Goal: Transaction & Acquisition: Purchase product/service

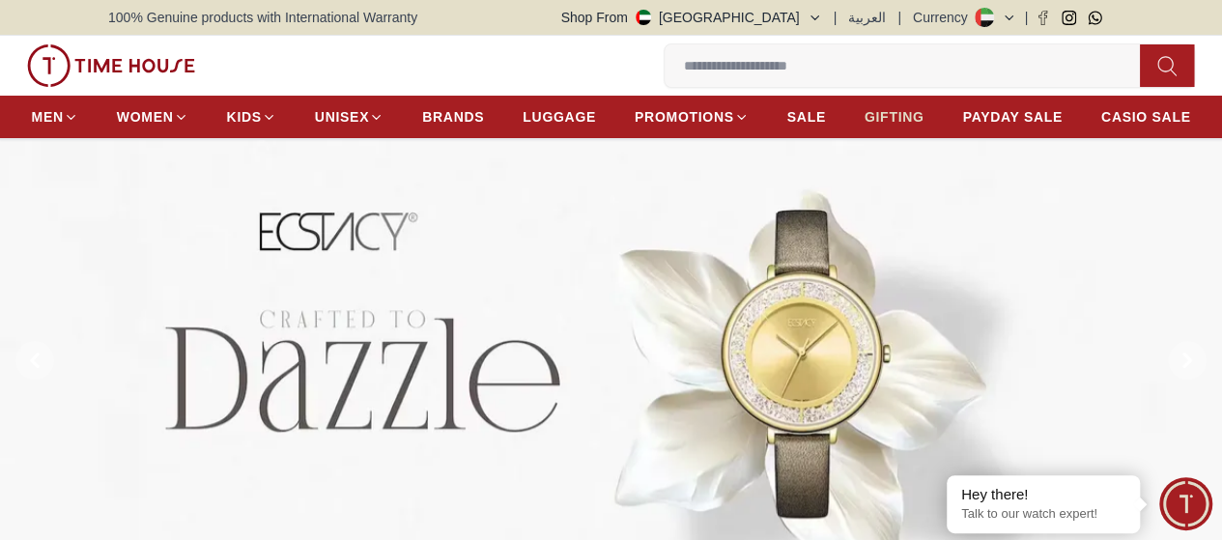
click at [924, 127] on span "GIFTING" at bounding box center [894, 116] width 60 height 19
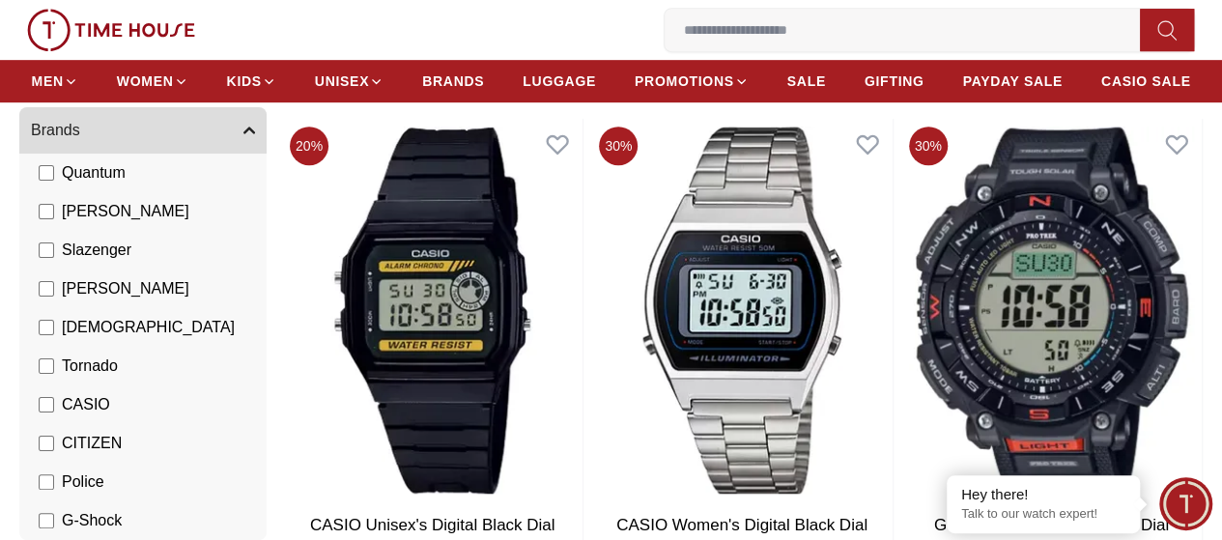
scroll to position [386, 0]
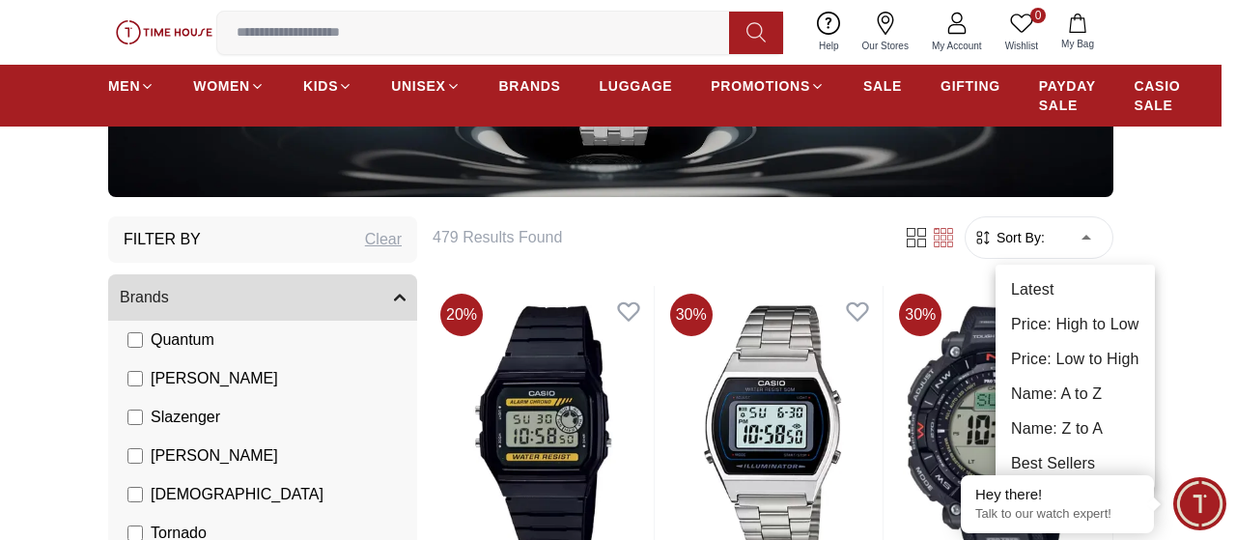
click at [1098, 363] on li "Price: Low to High" at bounding box center [1075, 359] width 159 height 35
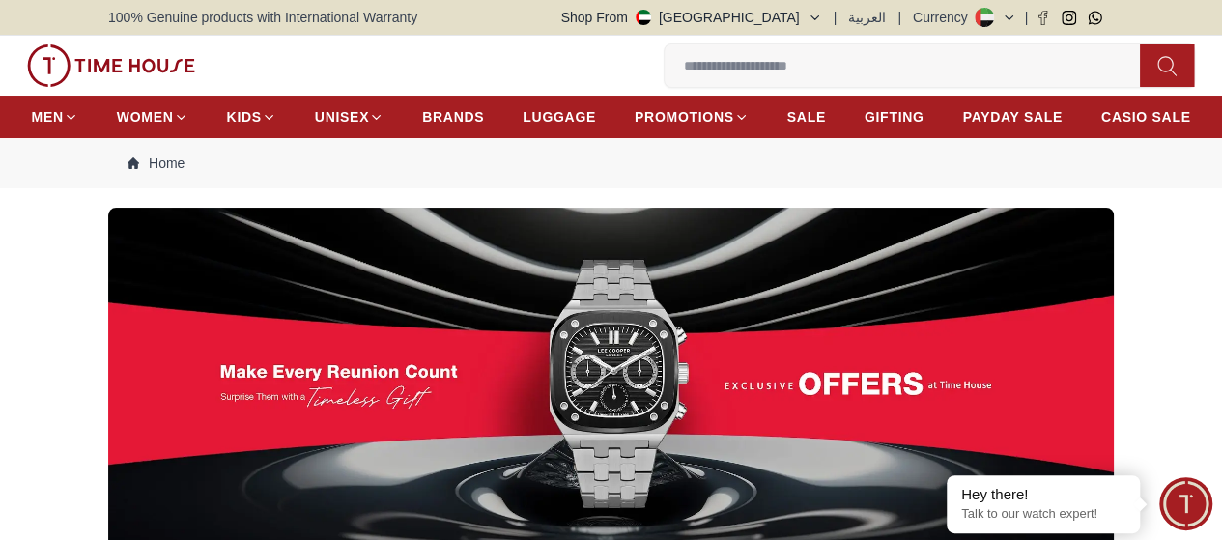
click at [1174, 271] on div at bounding box center [611, 384] width 1222 height 352
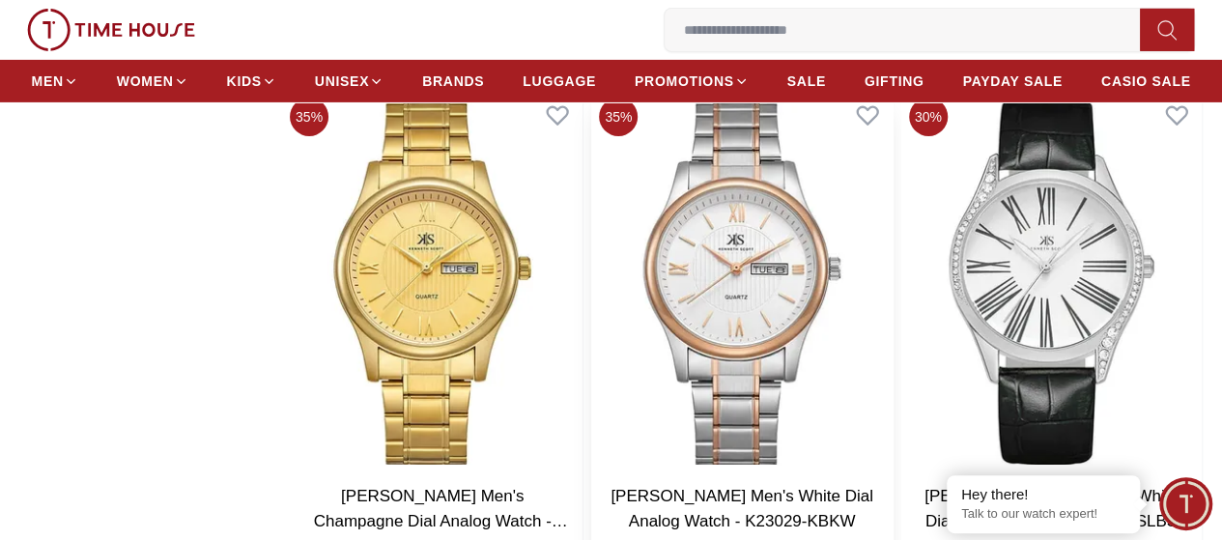
scroll to position [3347, 0]
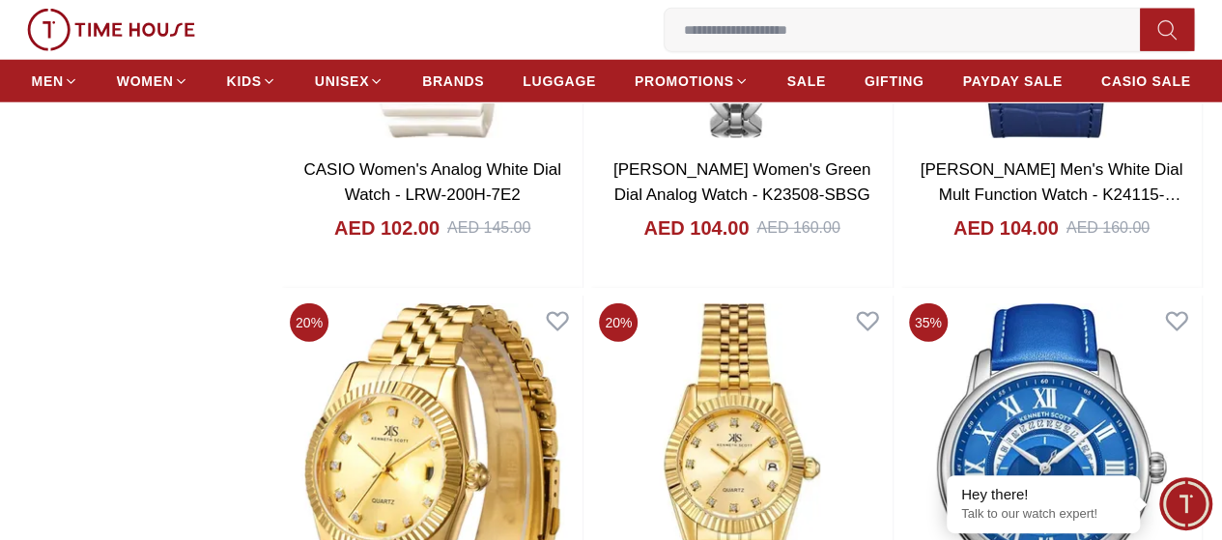
scroll to position [6695, 0]
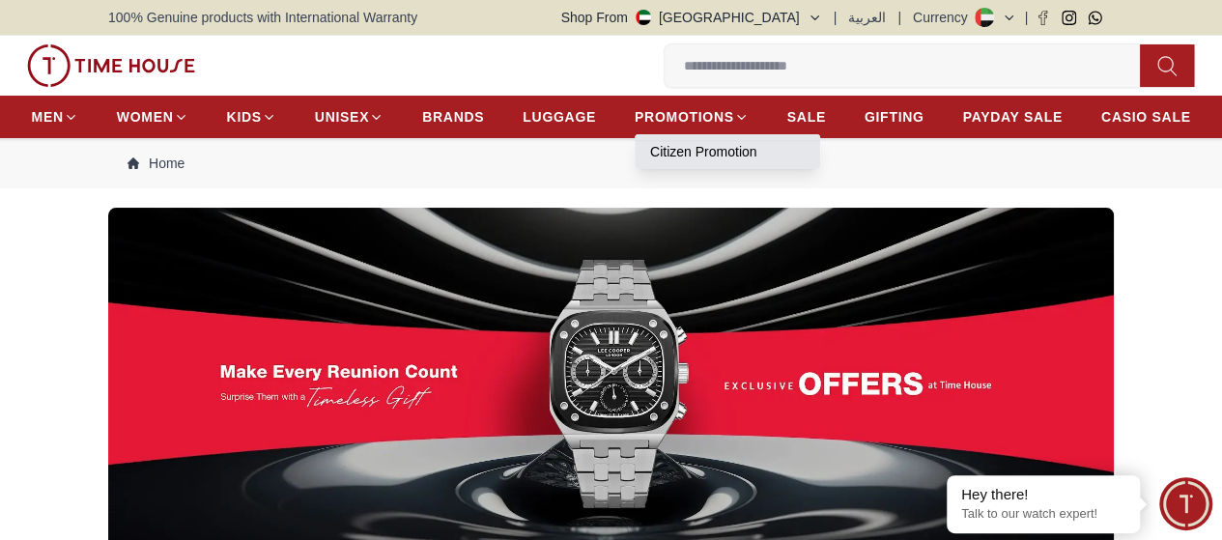
click at [789, 153] on link "Citizen Promotion" at bounding box center [727, 151] width 155 height 19
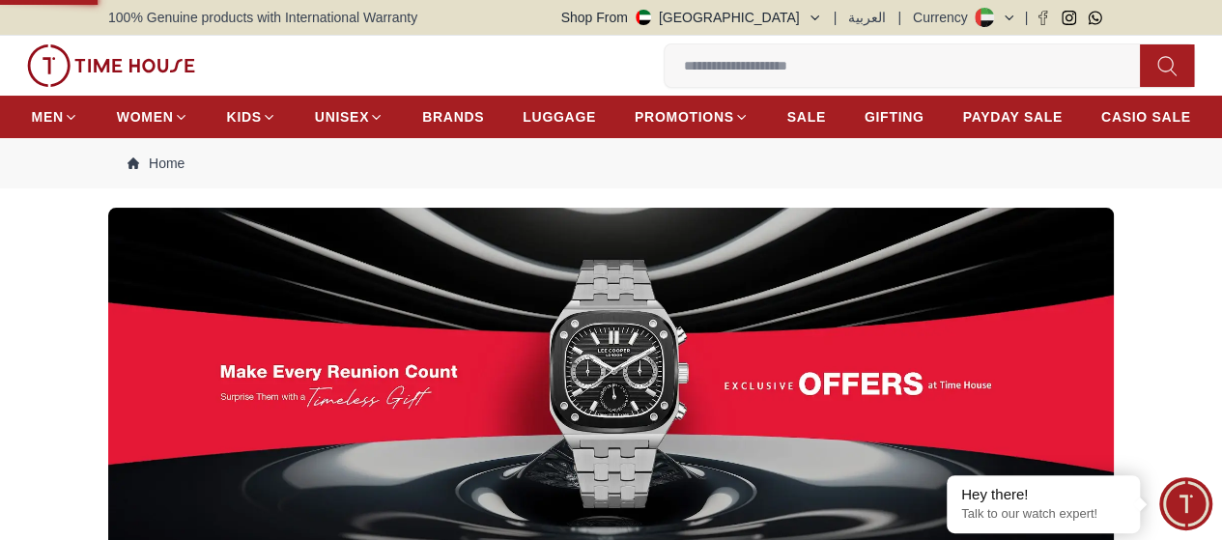
type input "******"
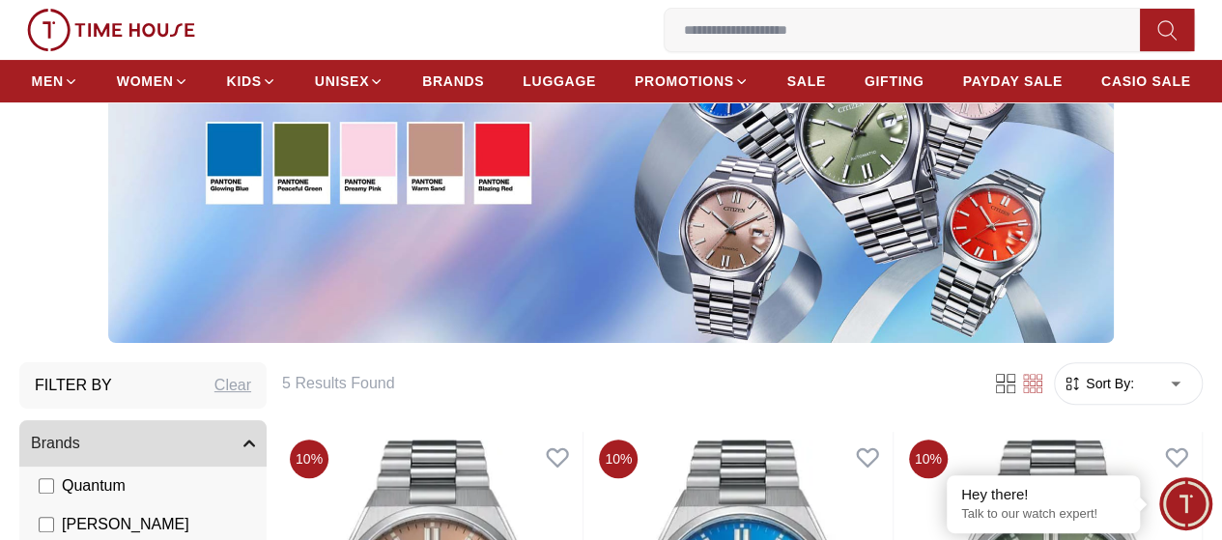
scroll to position [257, 0]
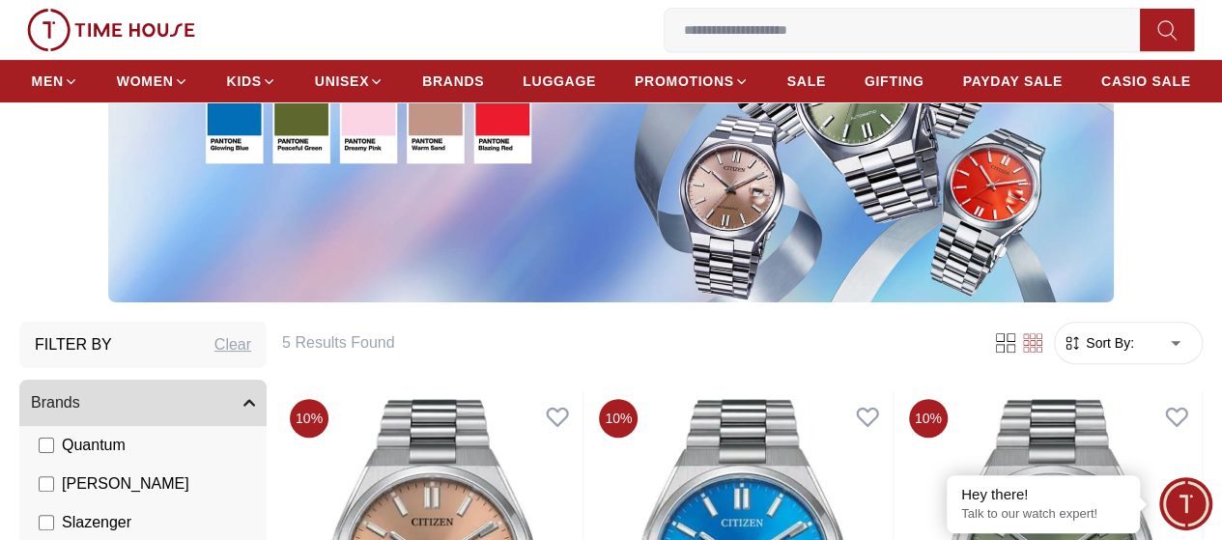
drag, startPoint x: 381, startPoint y: 360, endPoint x: 371, endPoint y: 363, distance: 11.0
click at [251, 356] on div "Clear" at bounding box center [232, 344] width 37 height 23
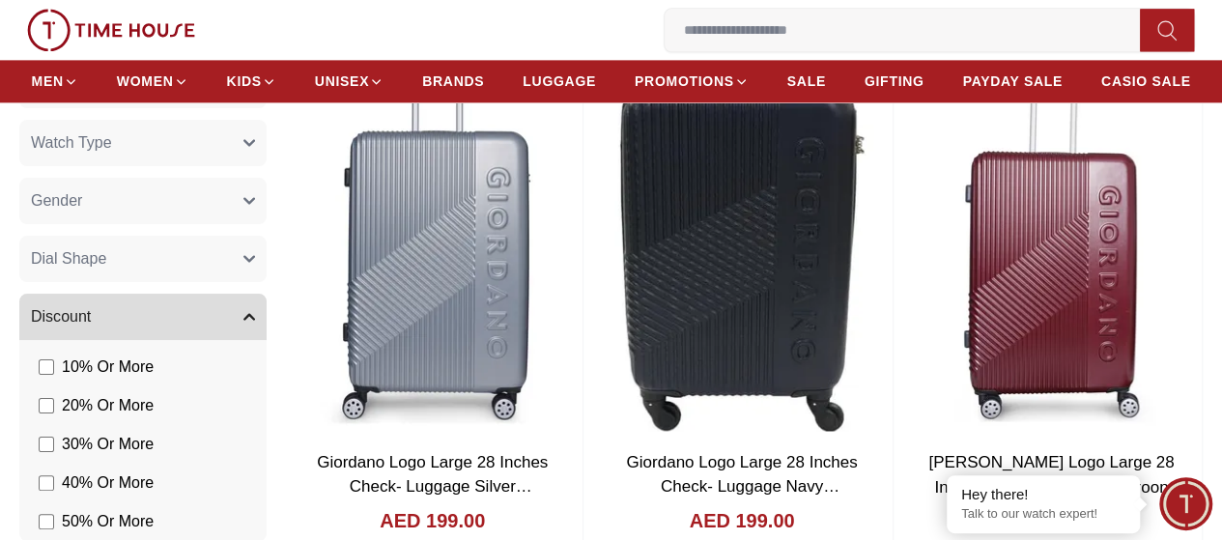
scroll to position [1287, 0]
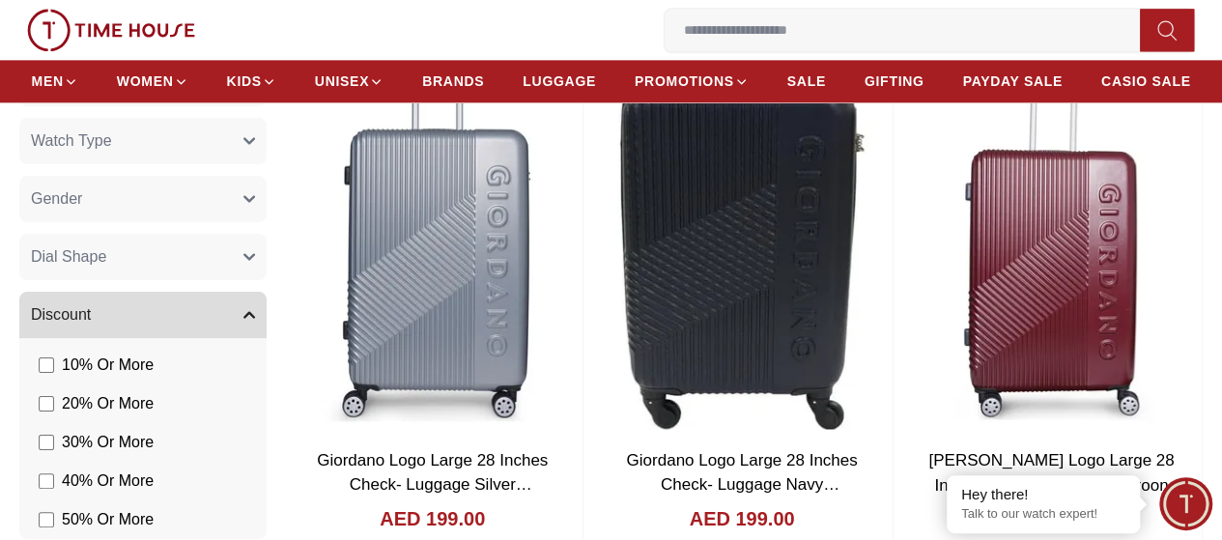
click at [267, 219] on button "Gender" at bounding box center [142, 199] width 247 height 46
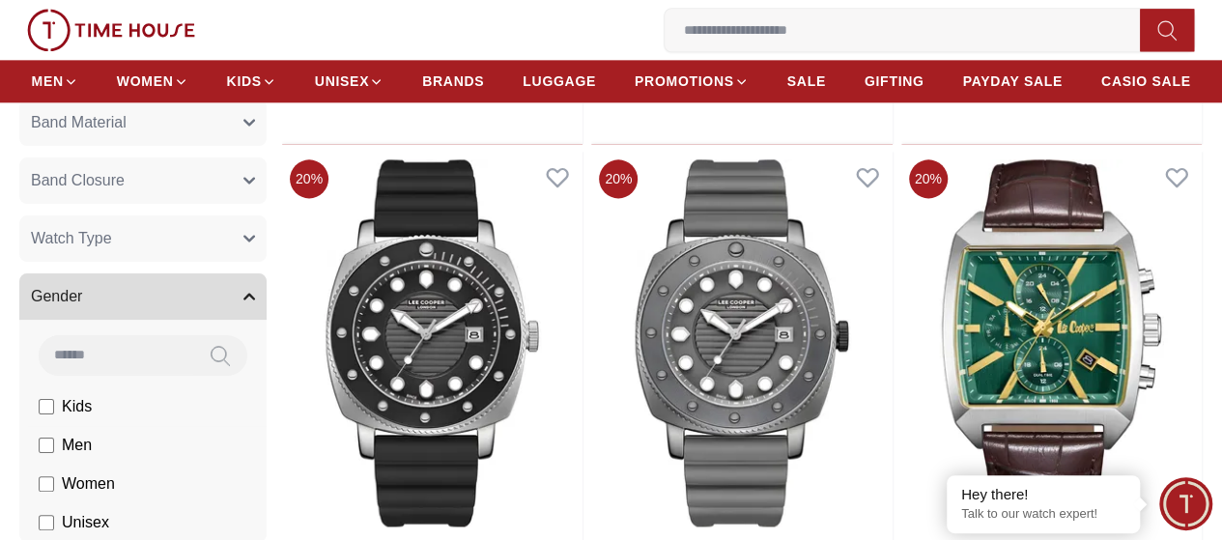
scroll to position [1159, 0]
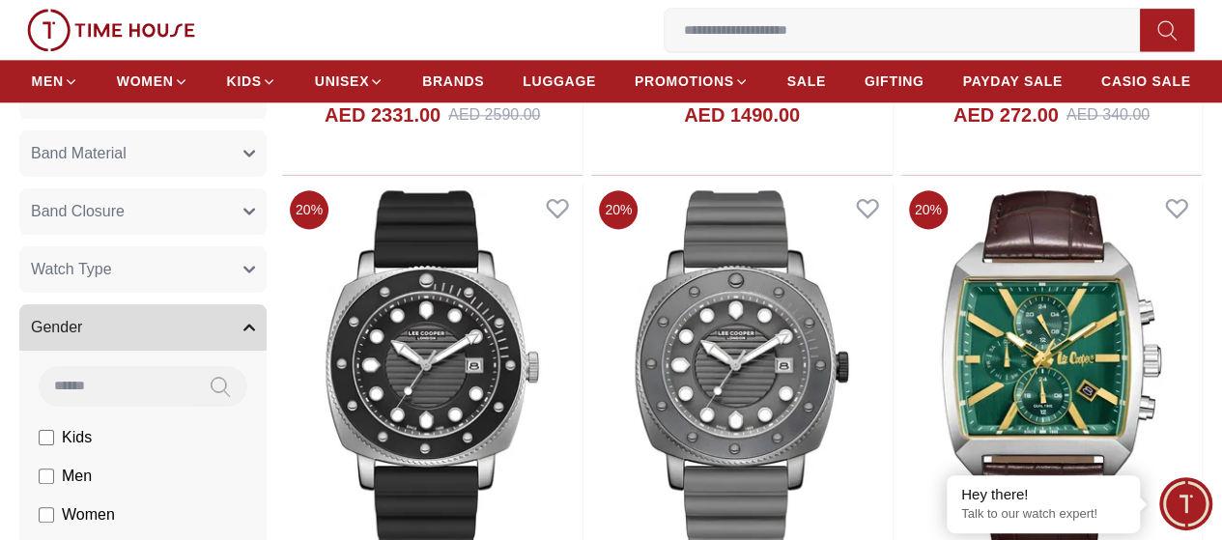
click at [267, 351] on button "Gender" at bounding box center [142, 327] width 247 height 46
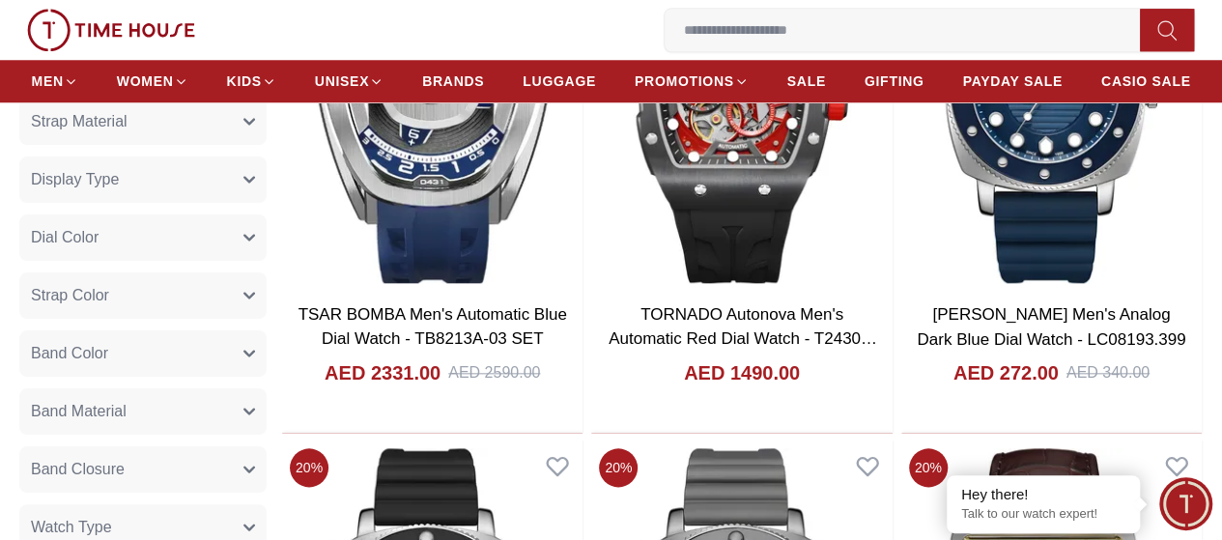
scroll to position [773, 0]
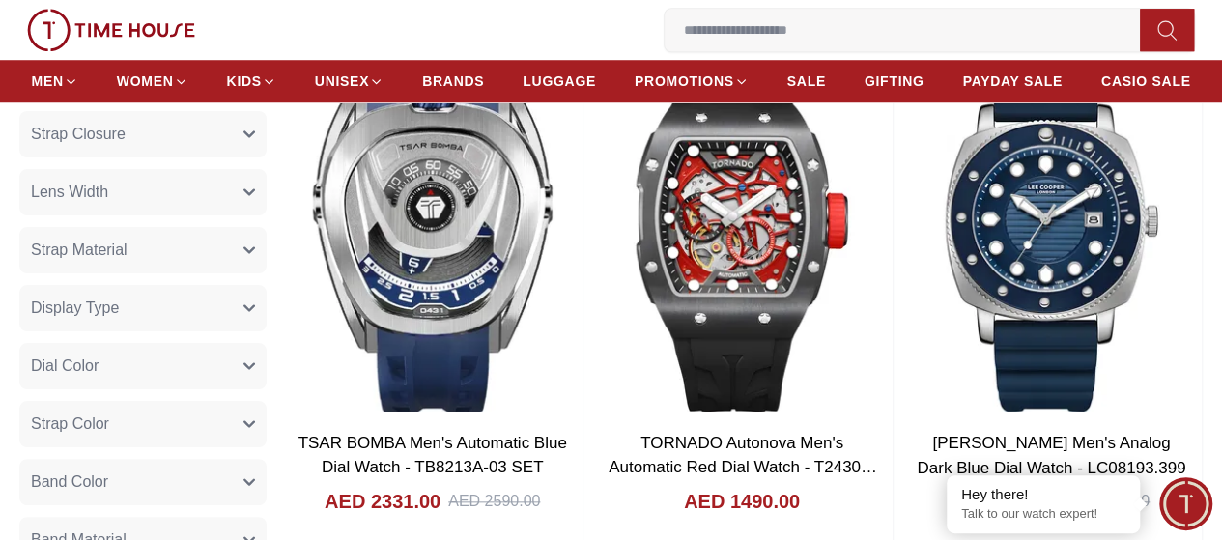
click at [255, 273] on button "Strap Material" at bounding box center [142, 250] width 247 height 46
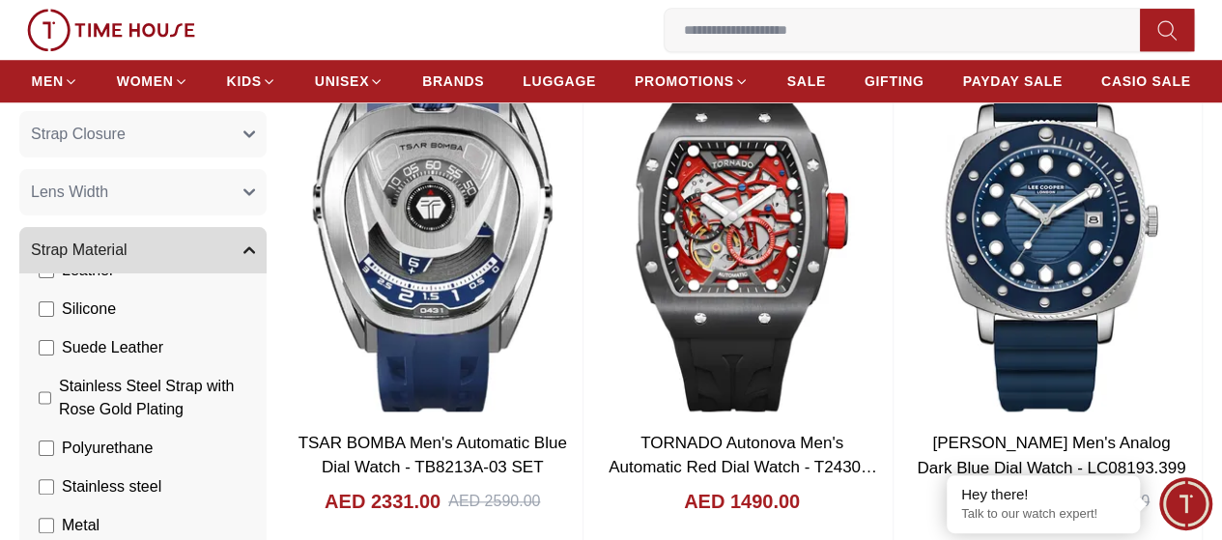
scroll to position [0, 0]
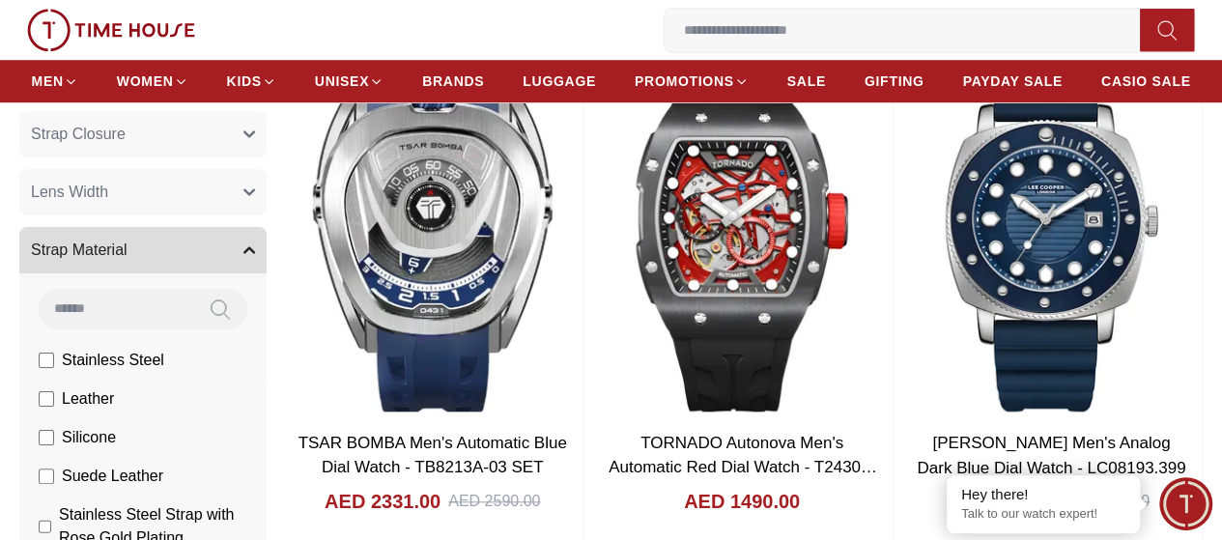
click at [164, 372] on span "Stainless Steel" at bounding box center [113, 360] width 102 height 23
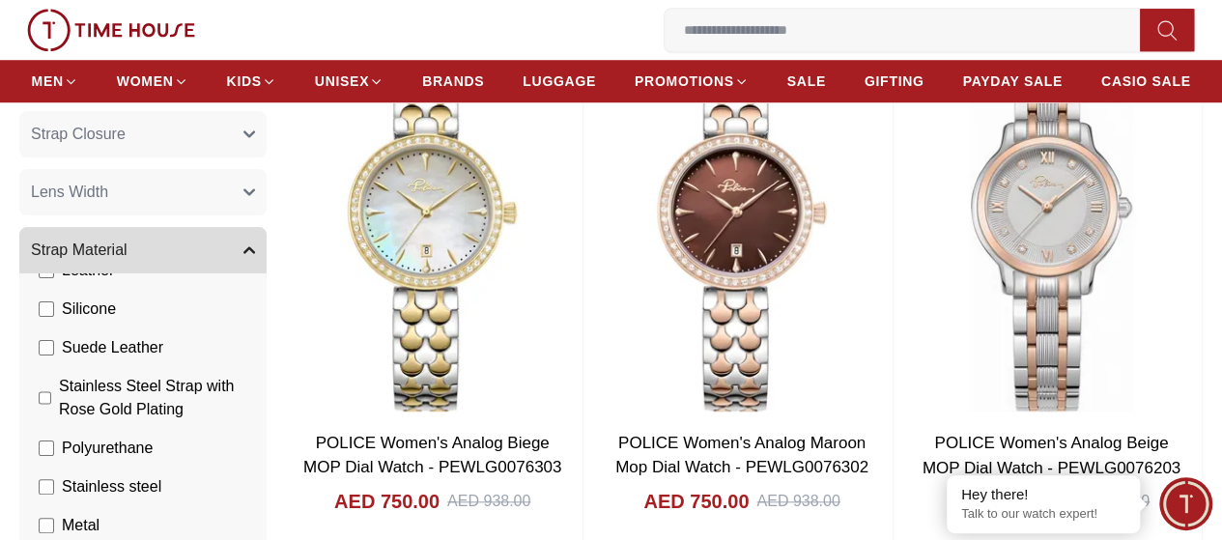
scroll to position [168, 0]
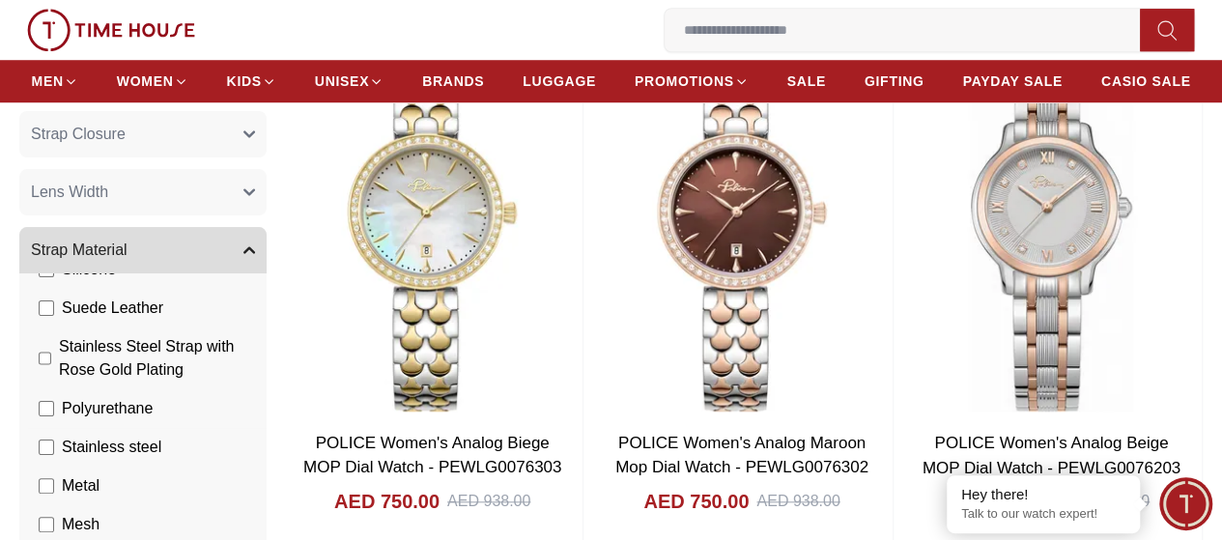
click at [161, 459] on span "Stainless steel" at bounding box center [111, 447] width 99 height 23
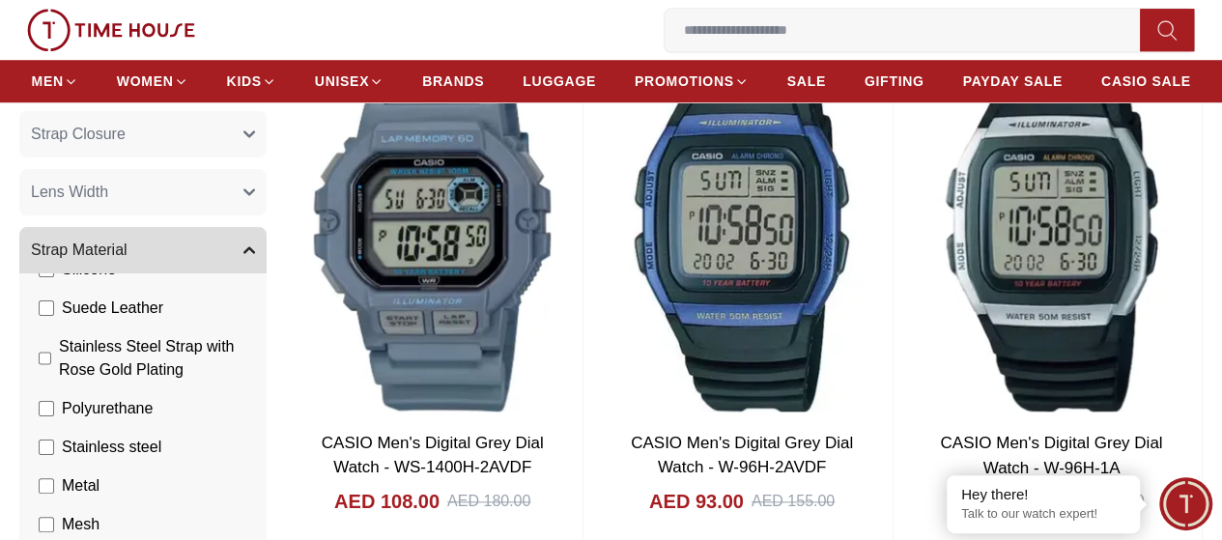
scroll to position [901, 0]
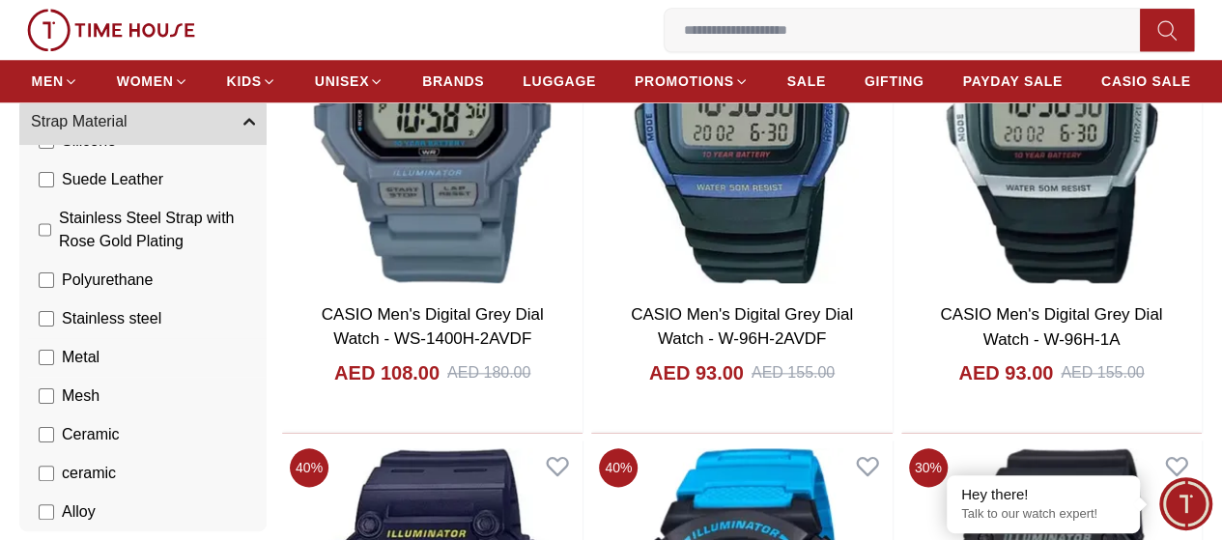
click at [99, 369] on span "Metal" at bounding box center [81, 357] width 38 height 23
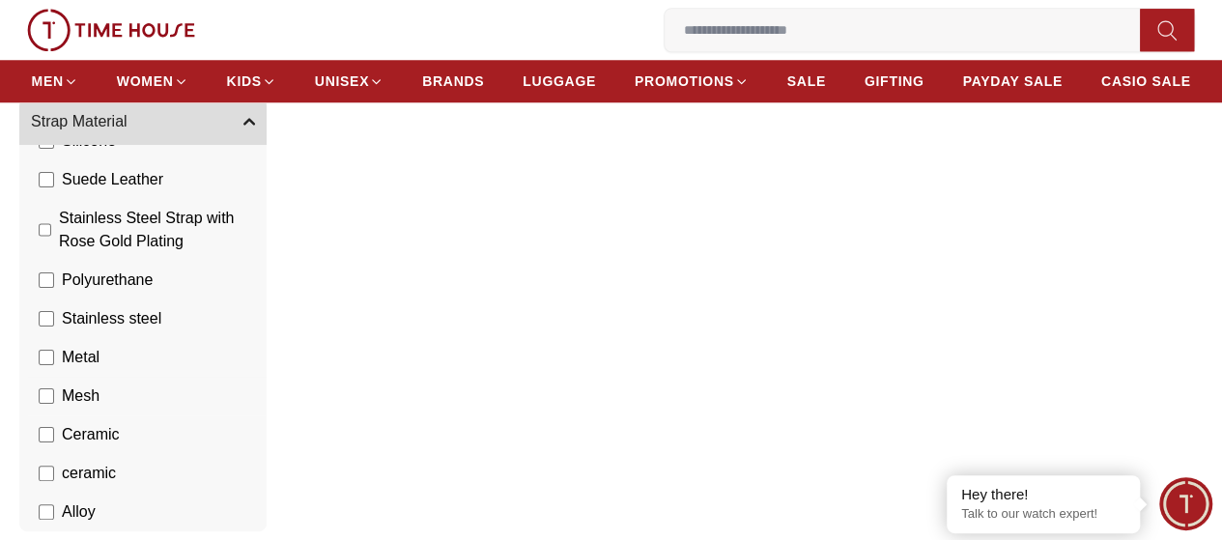
scroll to position [1029, 0]
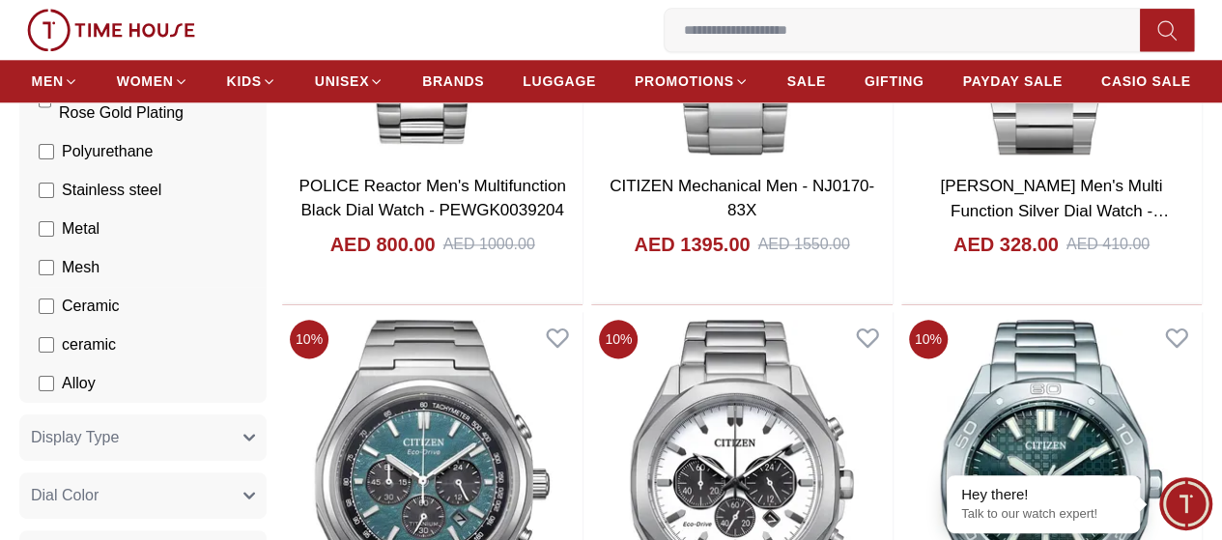
click at [99, 279] on span "Mesh" at bounding box center [81, 267] width 38 height 23
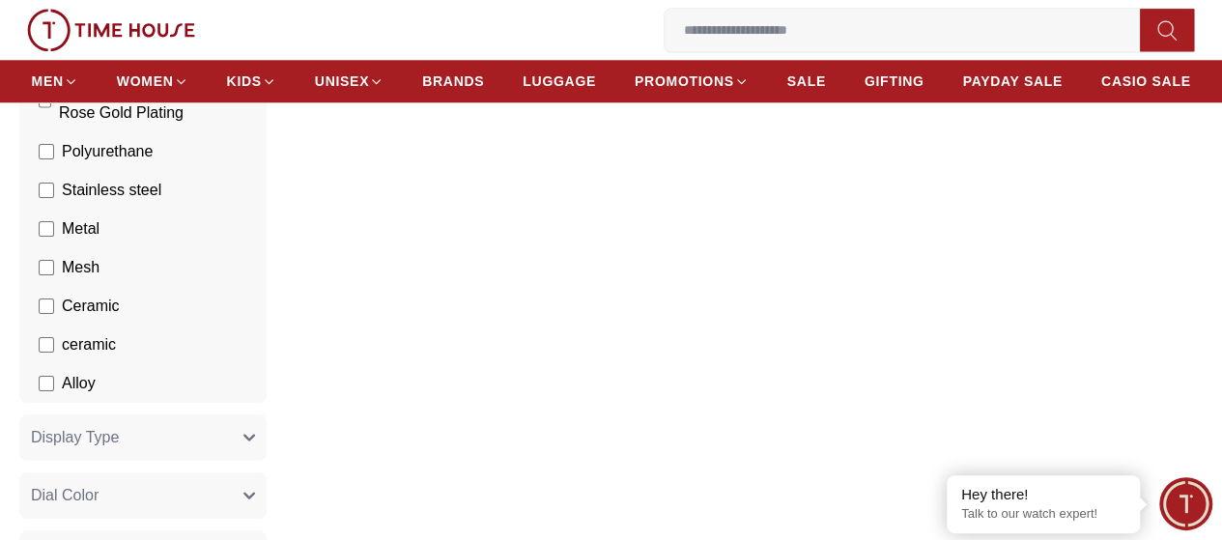
click at [52, 246] on section "Filter By Clear Brands Quantum [PERSON_NAME] Slazenger [PERSON_NAME] Ecstacy To…" at bounding box center [611, 390] width 1222 height 2425
click at [448, 333] on div "Filter Sort By: ​ ****** ​ We couldn't find any matches! Please check the spell…" at bounding box center [742, 390] width 920 height 2425
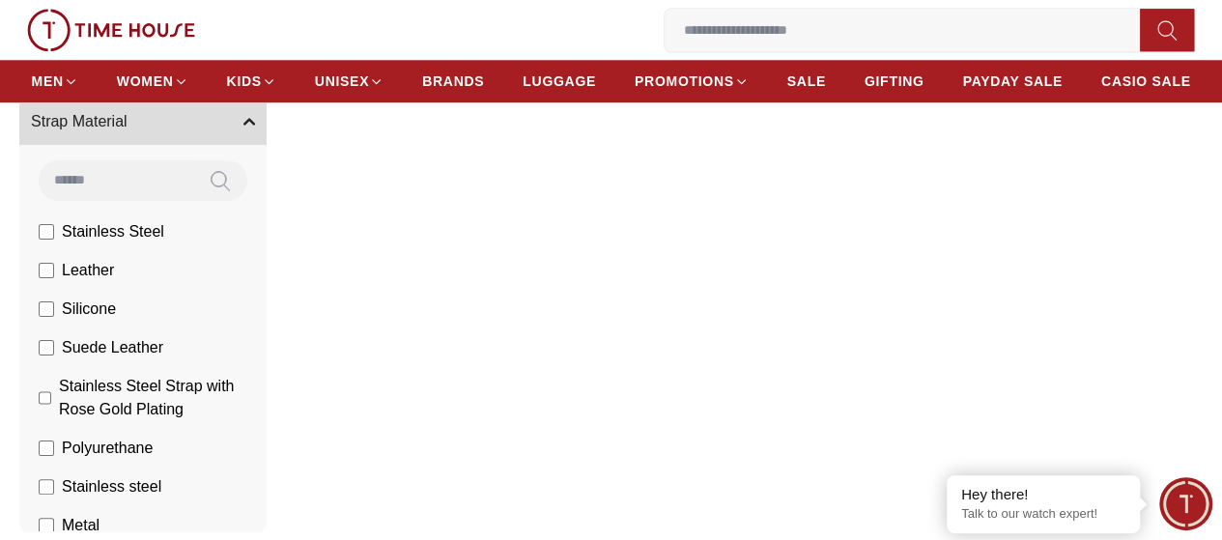
scroll to position [773, 0]
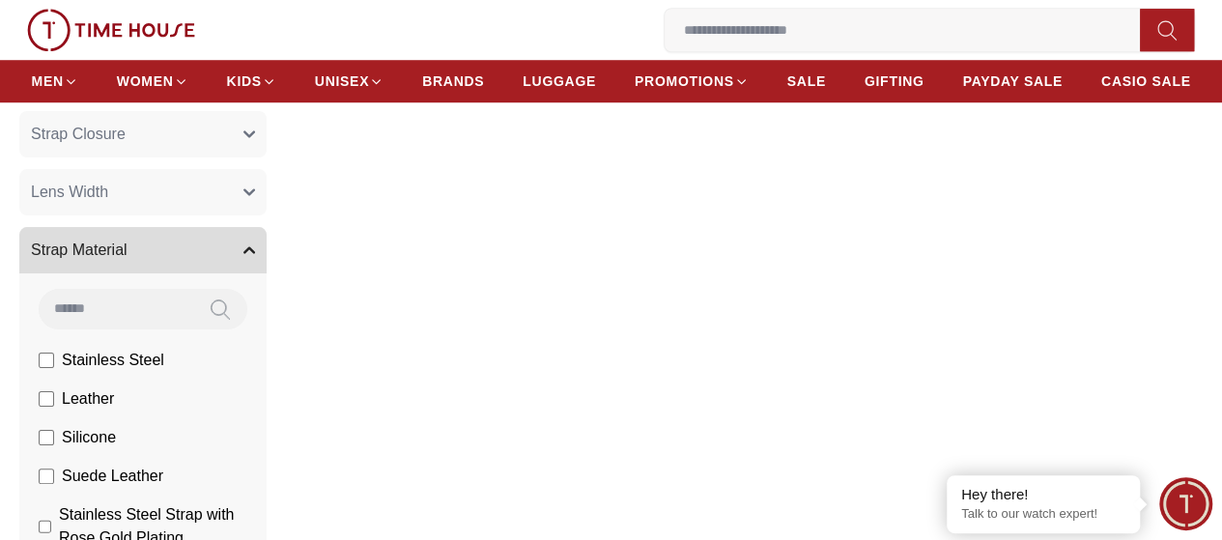
click at [267, 266] on button "Strap Material" at bounding box center [142, 250] width 247 height 46
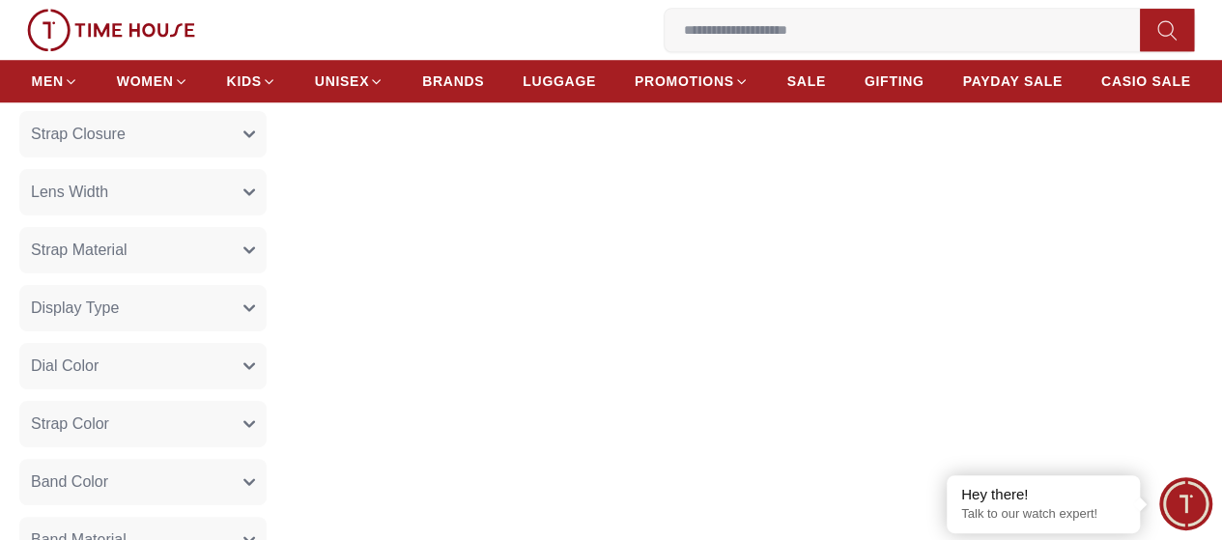
scroll to position [901, 0]
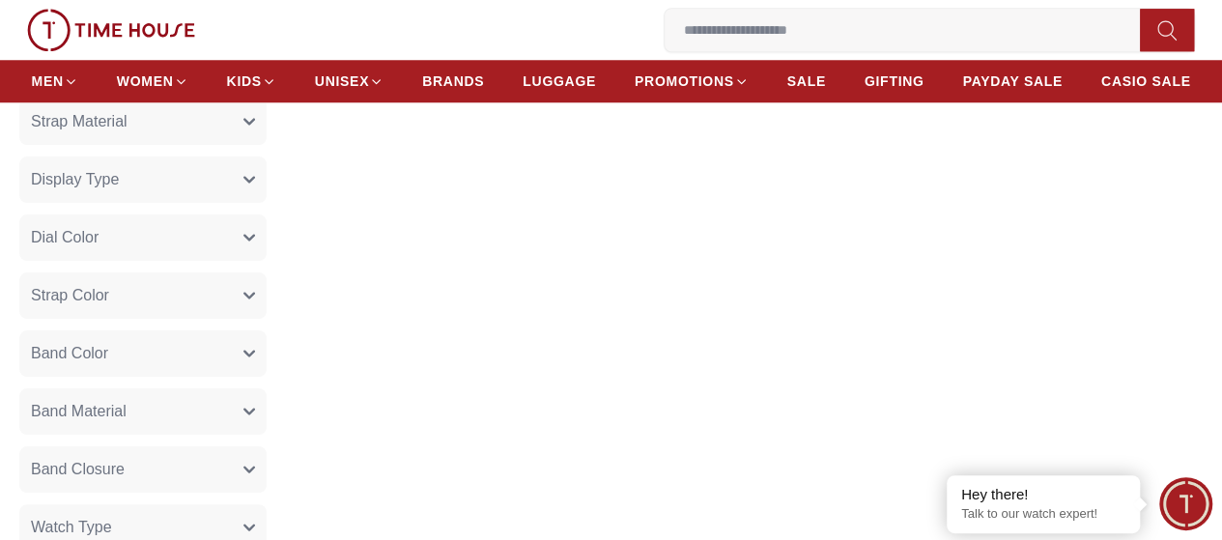
click at [267, 314] on button "Strap Color" at bounding box center [142, 295] width 247 height 46
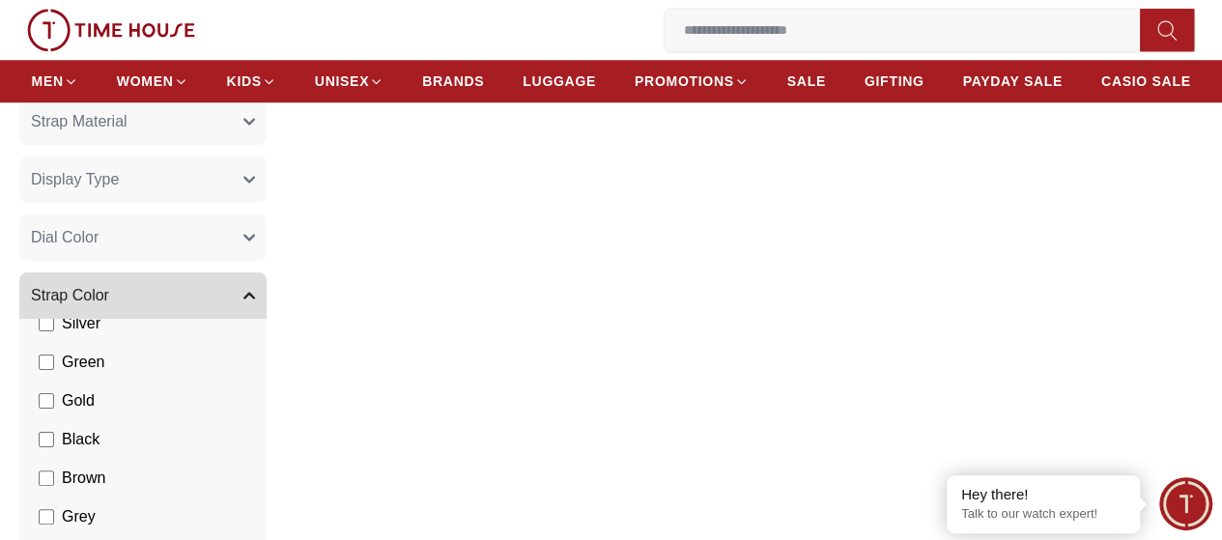
scroll to position [128, 0]
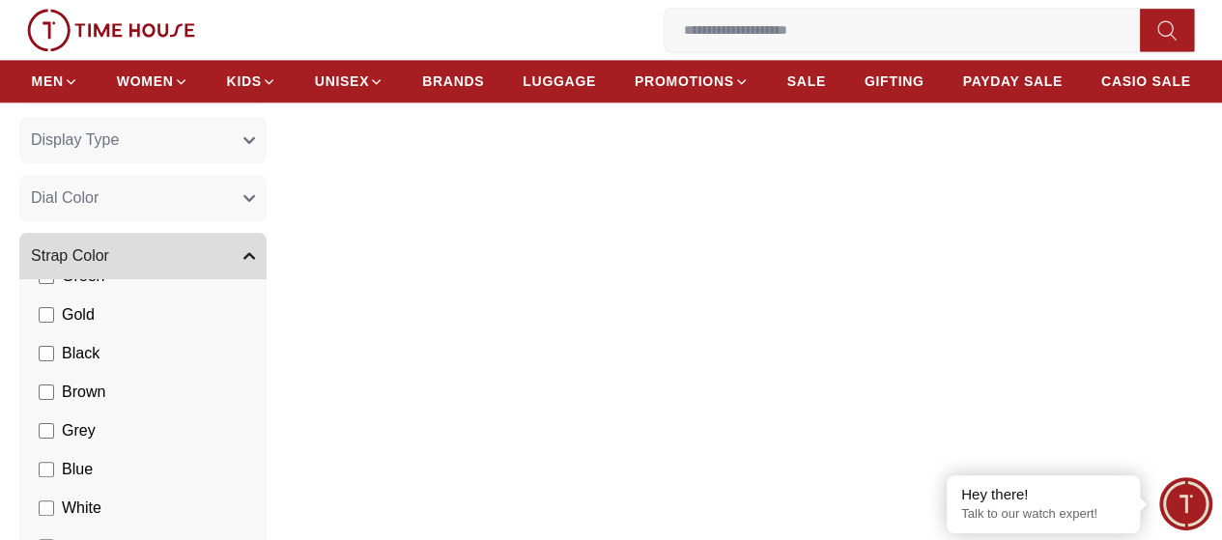
scroll to position [1416, 0]
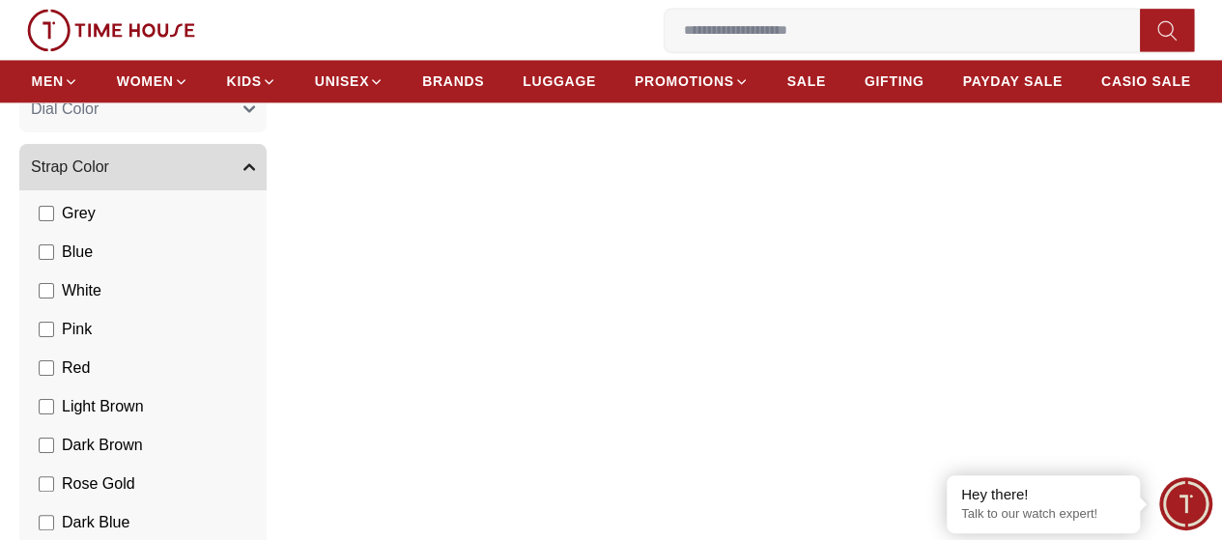
scroll to position [261, 0]
click at [267, 183] on button "Strap Color" at bounding box center [142, 167] width 247 height 46
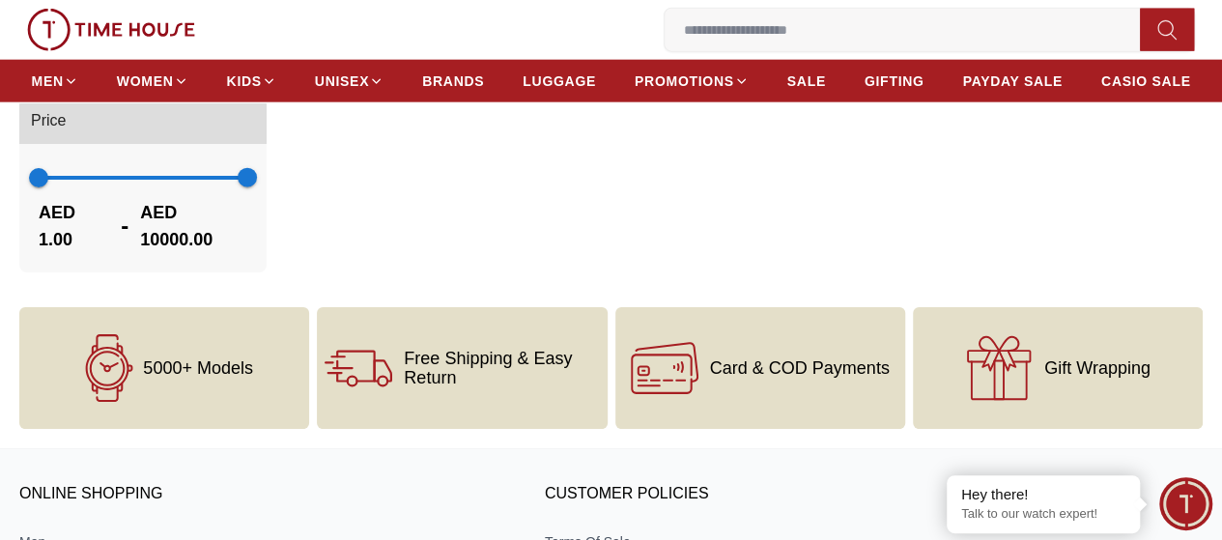
scroll to position [2318, 0]
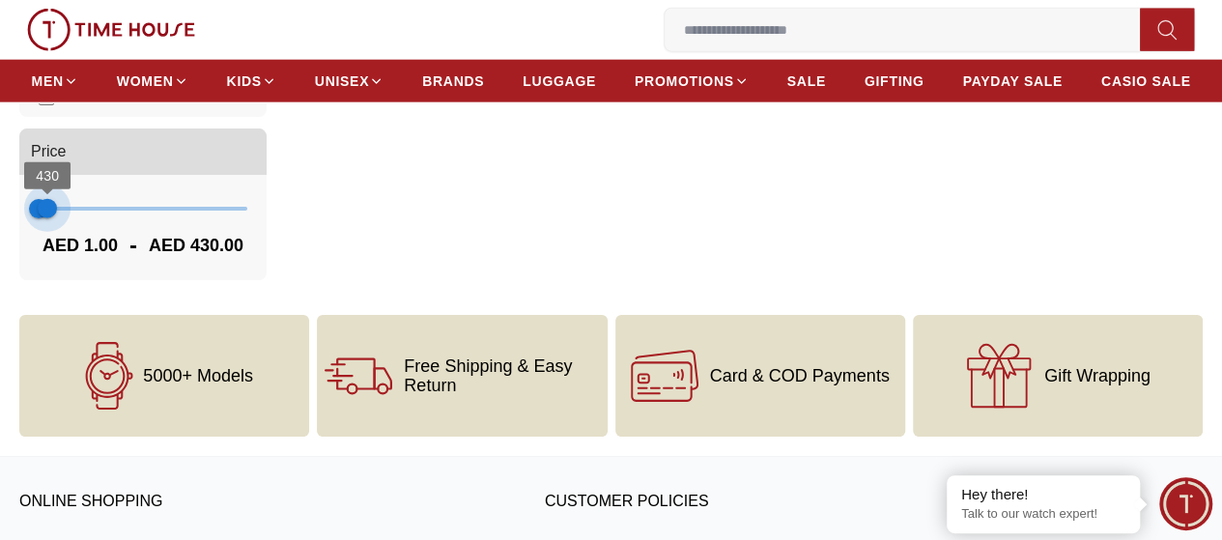
type input "***"
drag, startPoint x: 402, startPoint y: 240, endPoint x: 137, endPoint y: 239, distance: 264.6
click at [56, 218] on span "358" at bounding box center [46, 208] width 19 height 19
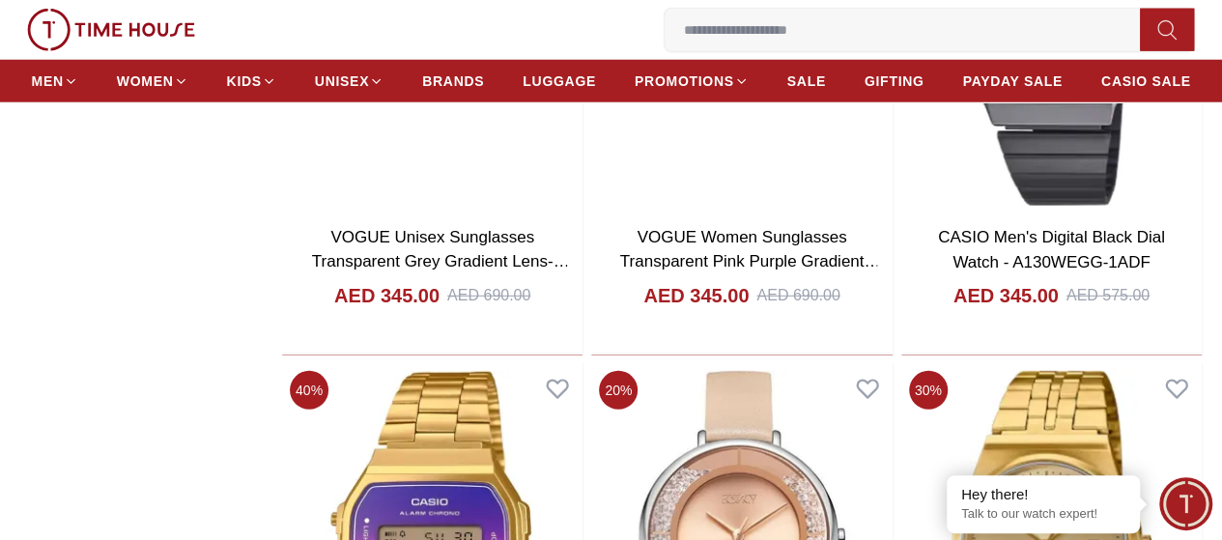
scroll to position [2832, 0]
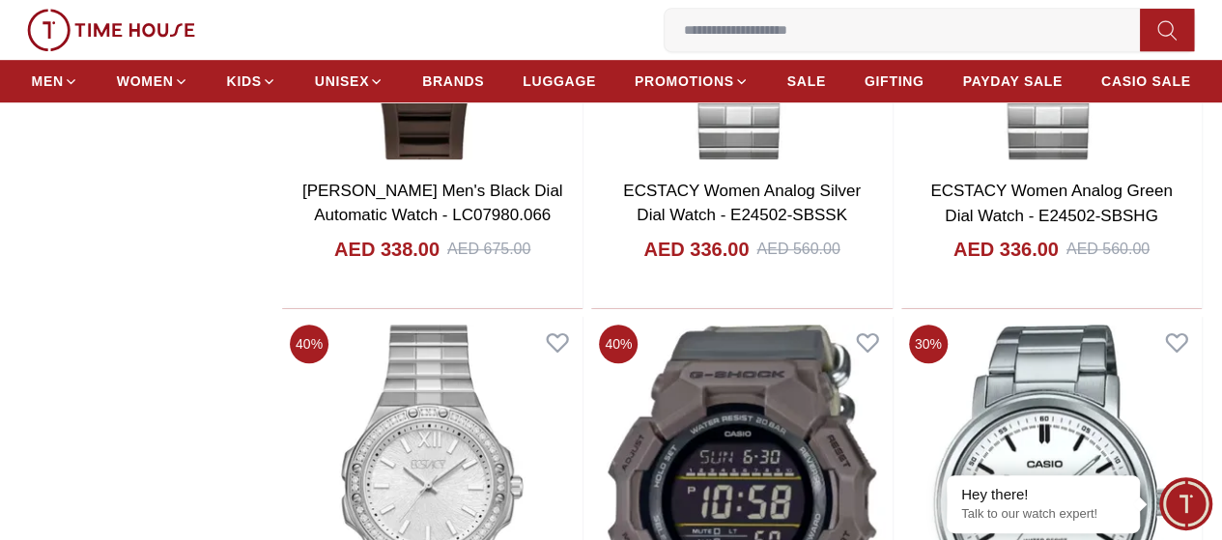
scroll to position [4249, 0]
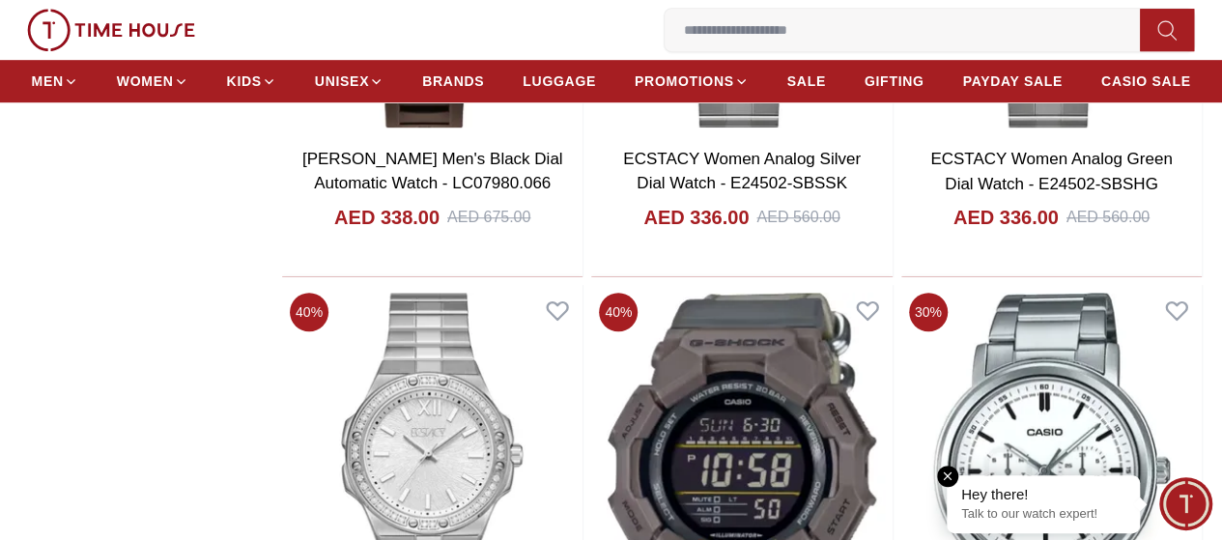
click at [946, 478] on em "Close tooltip" at bounding box center [947, 475] width 21 height 21
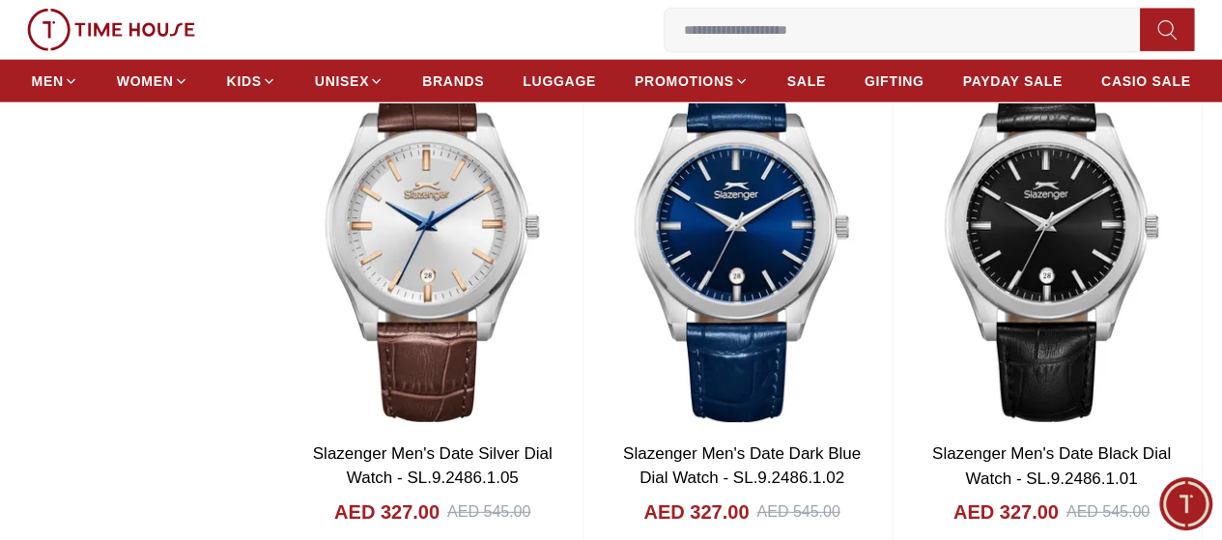
scroll to position [6051, 0]
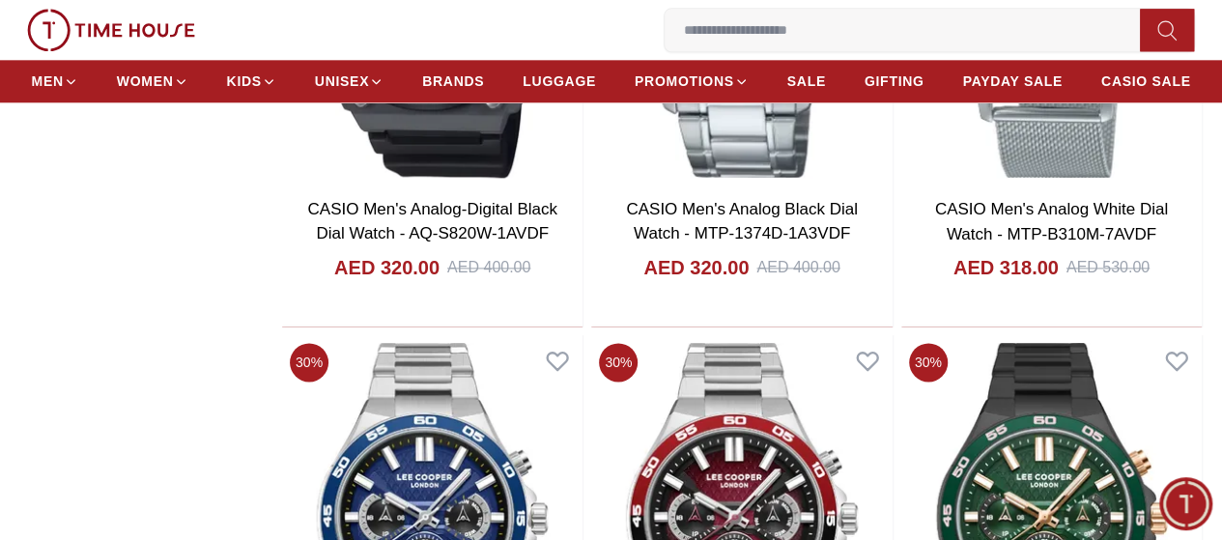
scroll to position [8498, 0]
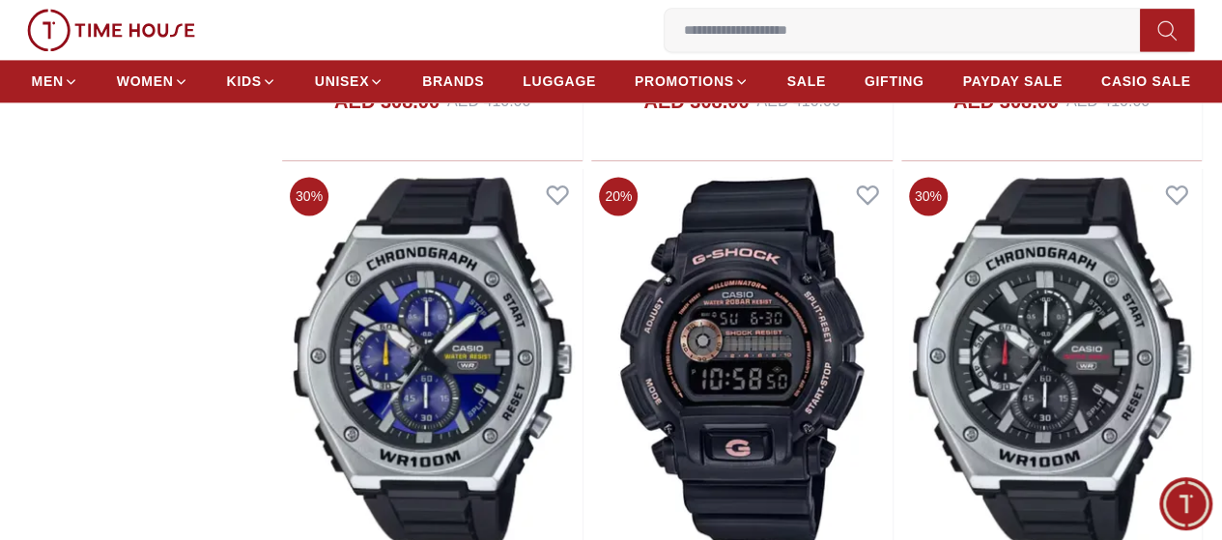
scroll to position [12360, 0]
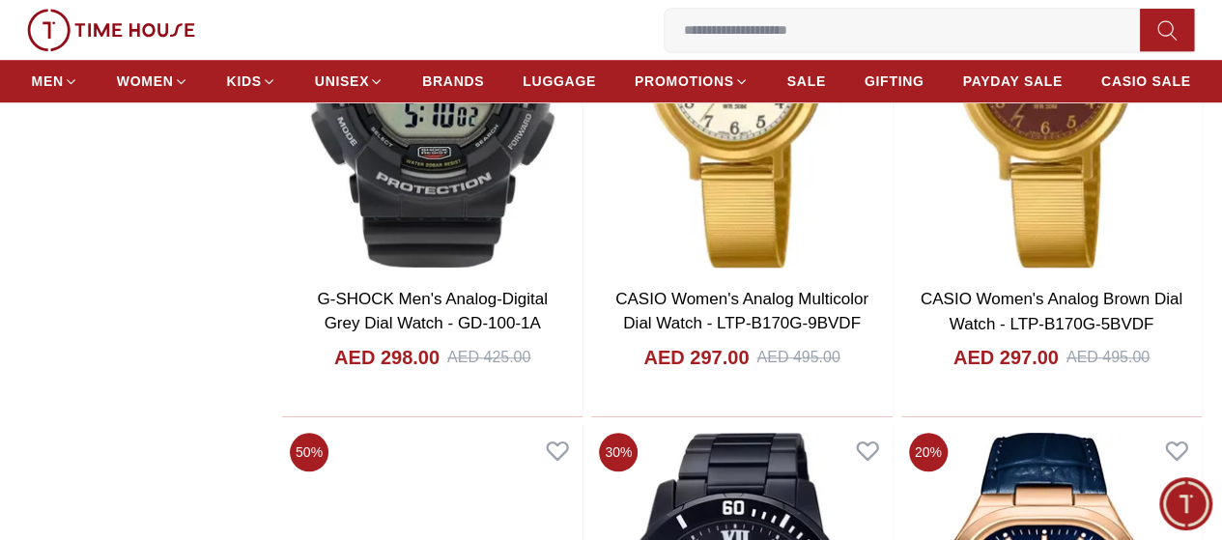
scroll to position [15451, 0]
